Goal: Transaction & Acquisition: Book appointment/travel/reservation

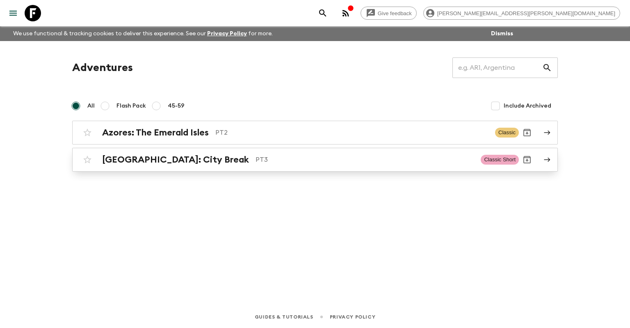
click at [172, 162] on h2 "[GEOGRAPHIC_DATA]: City Break" at bounding box center [175, 159] width 147 height 11
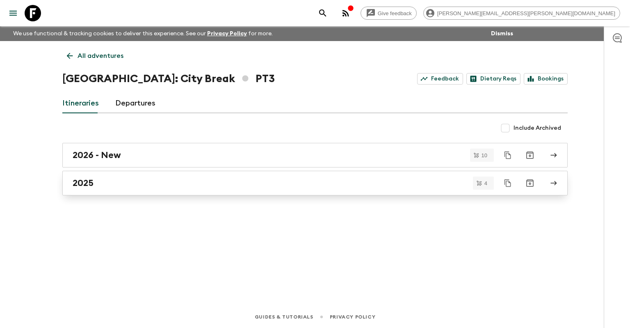
click at [95, 188] on div "2025" at bounding box center [307, 183] width 469 height 11
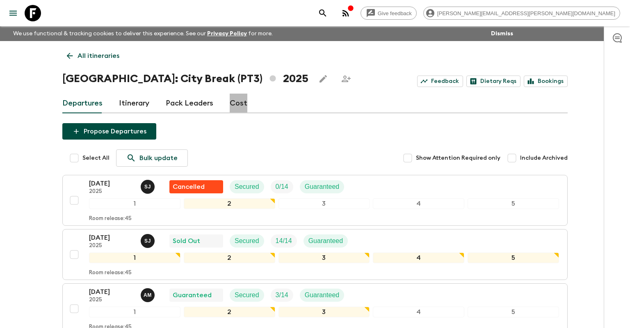
click at [237, 103] on link "Cost" at bounding box center [239, 103] width 18 height 20
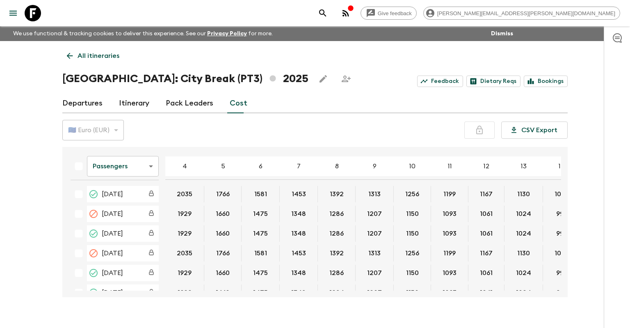
click at [506, 227] on button "1024" at bounding box center [523, 233] width 35 height 16
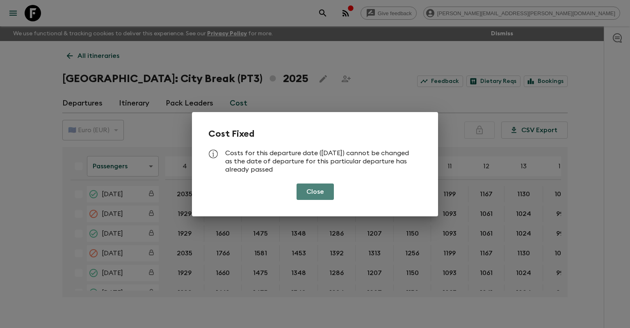
click at [314, 196] on button "Close" at bounding box center [314, 191] width 37 height 16
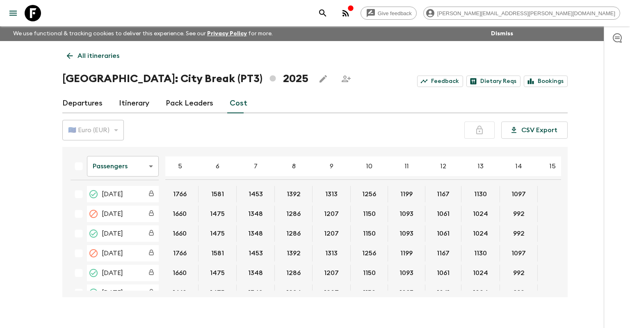
scroll to position [0, 43]
click at [73, 57] on icon at bounding box center [69, 55] width 9 height 9
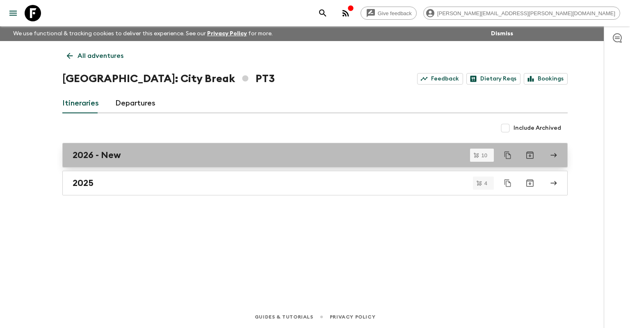
click at [129, 152] on div "2026 - New" at bounding box center [307, 155] width 469 height 11
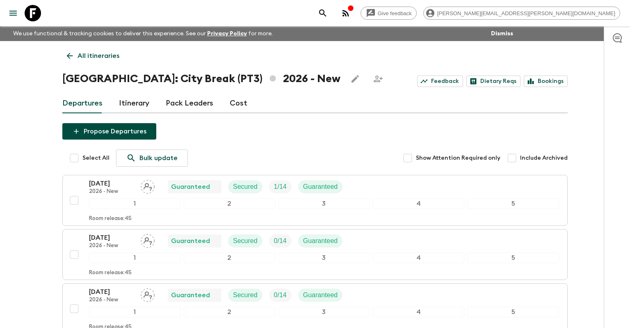
click at [141, 104] on link "Itinerary" at bounding box center [134, 103] width 30 height 20
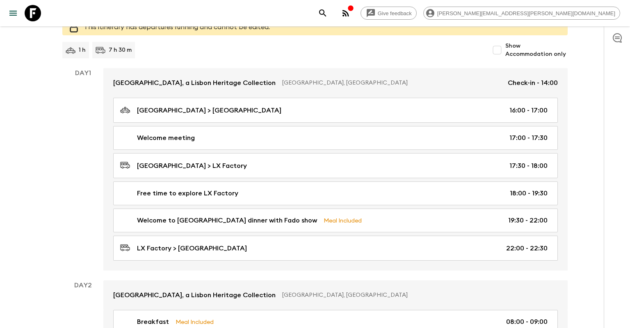
scroll to position [105, 0]
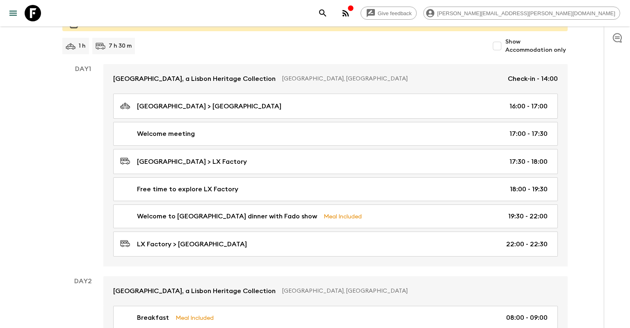
click at [349, 53] on div "1 h 7 h 30 m" at bounding box center [275, 46] width 426 height 16
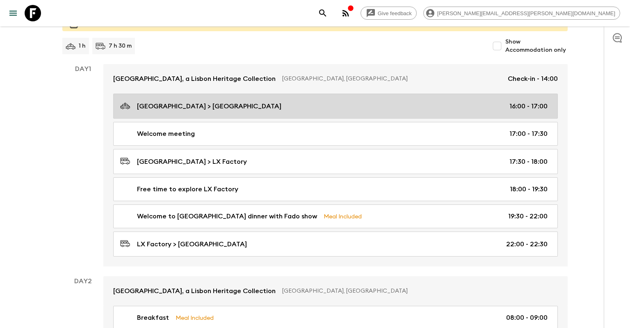
scroll to position [0, 0]
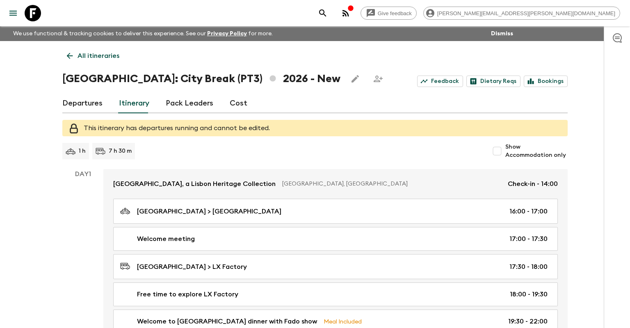
click at [230, 101] on link "Cost" at bounding box center [239, 103] width 18 height 20
